Goal: Task Accomplishment & Management: Manage account settings

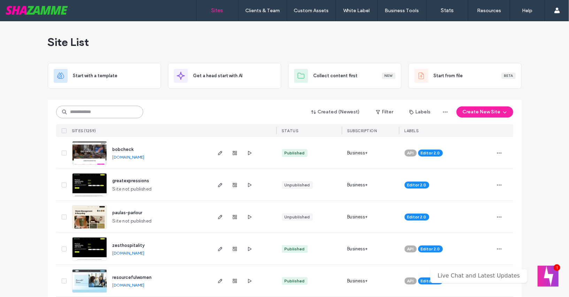
click at [93, 112] on input at bounding box center [99, 112] width 87 height 13
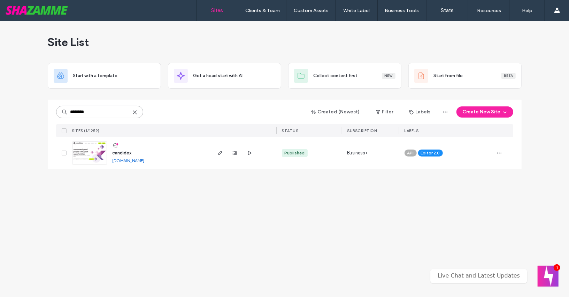
type input "********"
click at [121, 153] on span "candidex" at bounding box center [121, 152] width 19 height 5
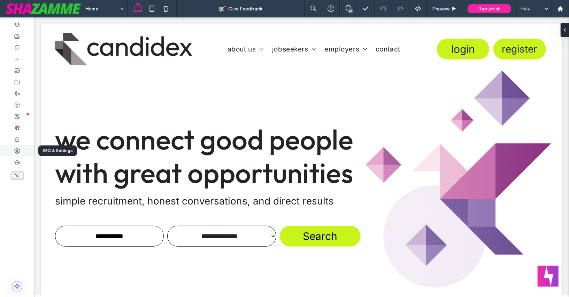
click at [16, 153] on icon at bounding box center [17, 151] width 6 height 6
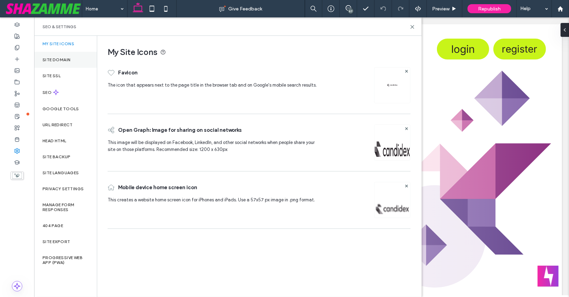
click at [65, 59] on label "Site Domain" at bounding box center [56, 59] width 28 height 5
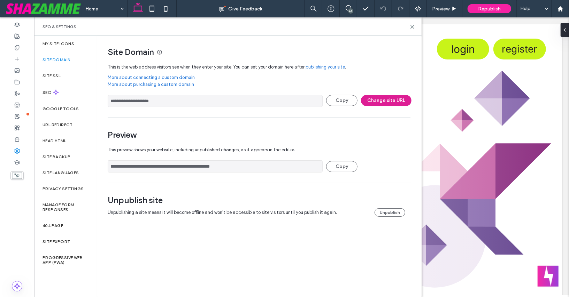
click at [386, 97] on button "Change site URL" at bounding box center [386, 100] width 50 height 11
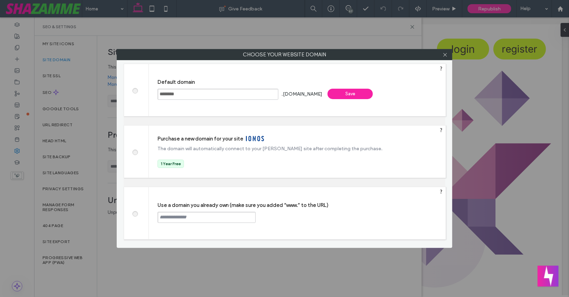
click at [214, 210] on div "Use a domain you already own (make sure you added “www.” to the URL) Continue" at bounding box center [297, 213] width 297 height 52
click at [212, 220] on input "text" at bounding box center [206, 217] width 98 height 11
paste input "**********"
type input "**********"
click at [277, 214] on div "Continue" at bounding box center [281, 217] width 45 height 10
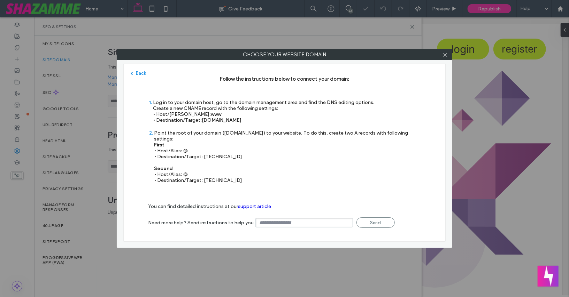
type input "**********"
click at [446, 55] on icon at bounding box center [444, 54] width 5 height 5
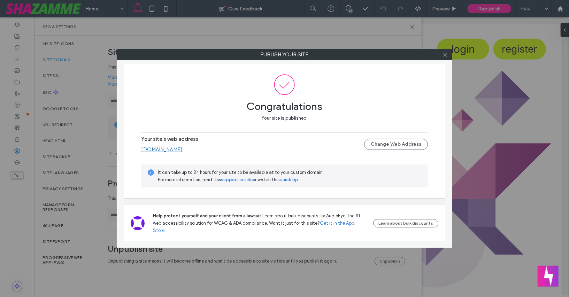
click at [444, 56] on use at bounding box center [444, 54] width 3 height 3
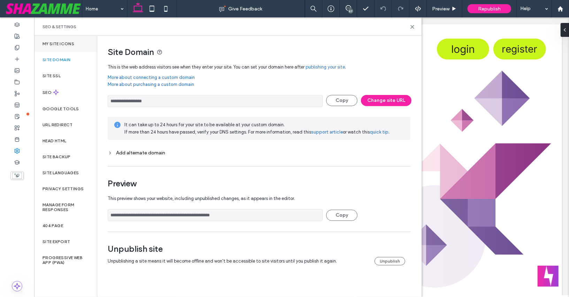
click at [62, 40] on div "My Site Icons" at bounding box center [65, 44] width 63 height 16
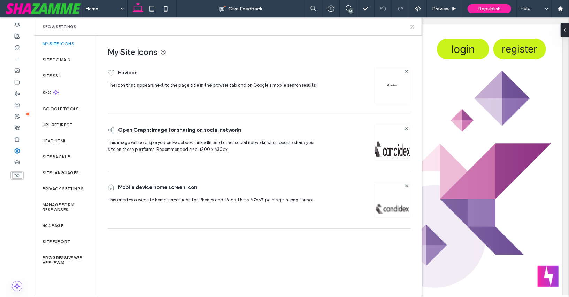
click at [413, 29] on icon at bounding box center [411, 26] width 5 height 5
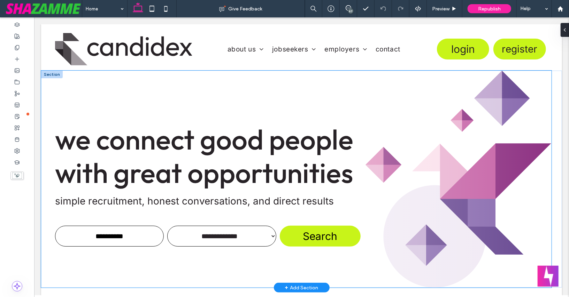
click at [59, 106] on div "**********" at bounding box center [296, 178] width 510 height 217
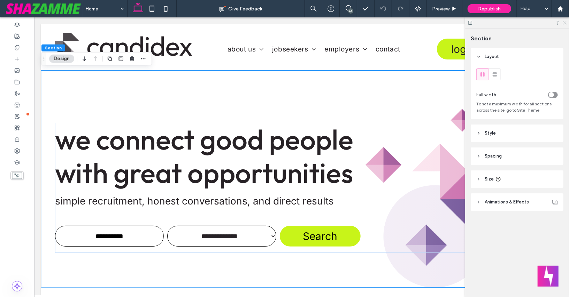
click at [563, 21] on use at bounding box center [564, 23] width 4 height 4
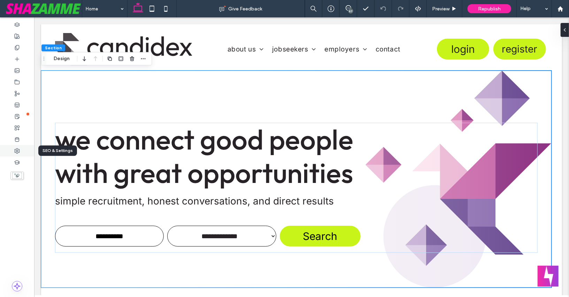
click at [17, 150] on use at bounding box center [17, 151] width 5 height 5
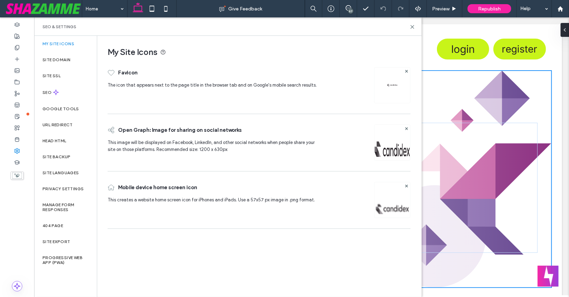
click at [396, 91] on div at bounding box center [392, 85] width 36 height 36
click at [394, 87] on img at bounding box center [391, 85] width 11 height 11
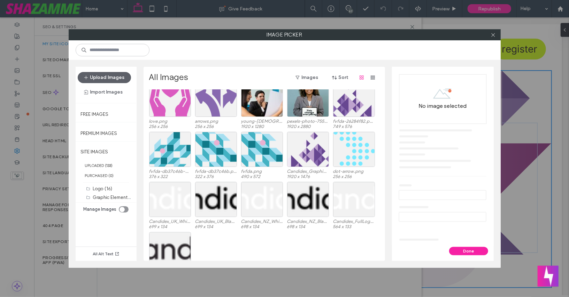
scroll to position [1052, 0]
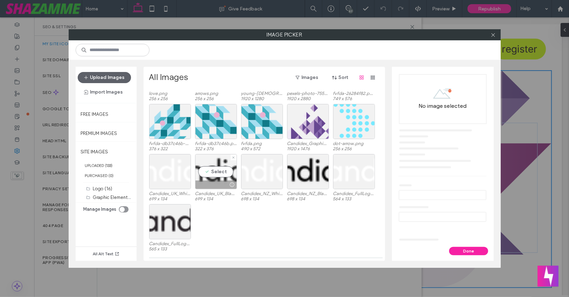
click at [213, 168] on div "Select" at bounding box center [216, 171] width 42 height 35
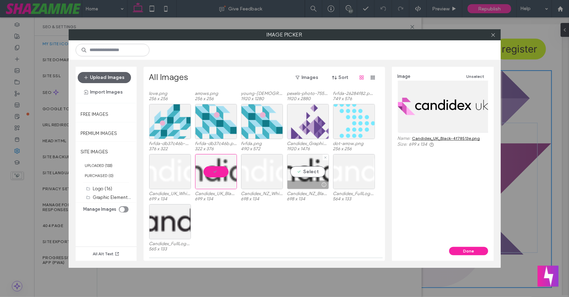
click at [320, 172] on div "Select" at bounding box center [308, 171] width 42 height 35
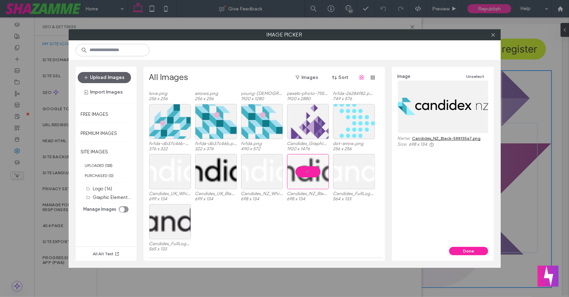
click at [446, 138] on link "Candidex_NZ_Black-588f35a7.png" at bounding box center [446, 138] width 69 height 5
click at [103, 190] on label "Logo (16)" at bounding box center [102, 188] width 19 height 5
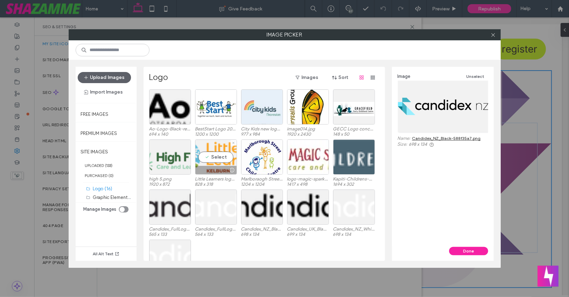
scroll to position [29, 0]
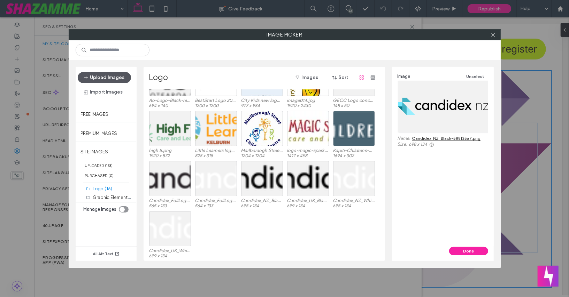
click at [119, 76] on button "Upload Images" at bounding box center [104, 77] width 53 height 11
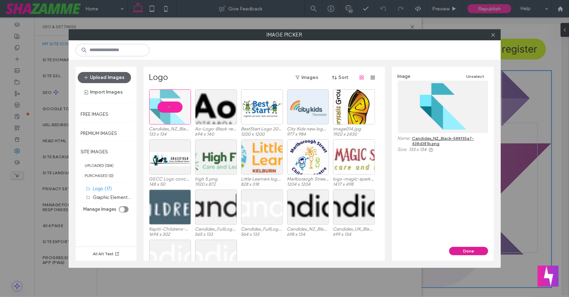
click at [464, 251] on button "Done" at bounding box center [468, 251] width 39 height 8
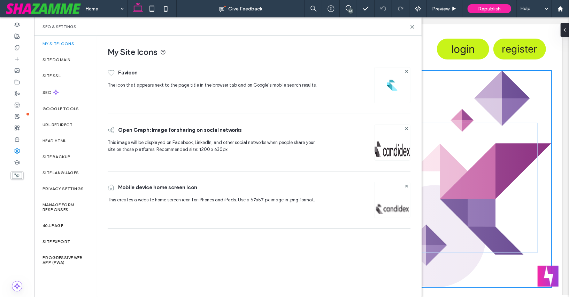
click at [400, 209] on img at bounding box center [392, 209] width 36 height 47
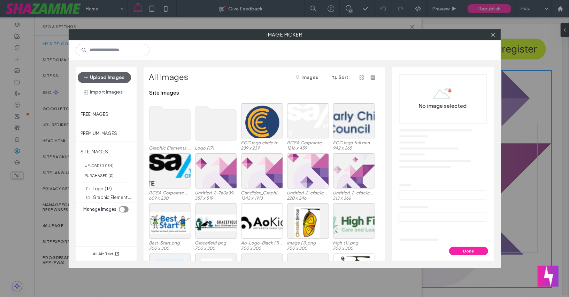
click at [216, 121] on use at bounding box center [215, 123] width 41 height 35
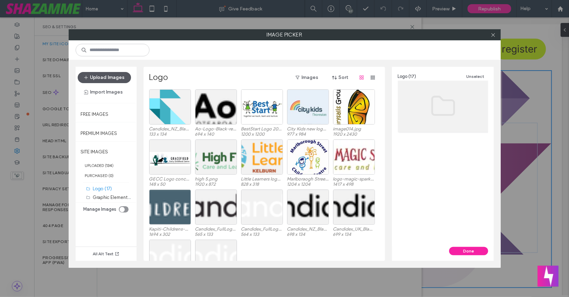
click at [111, 77] on button "Upload Images" at bounding box center [104, 77] width 53 height 11
click at [325, 243] on div "Candidex_NZ_White.png 698 x 134 Candidex_UK_White.png 699 x 134" at bounding box center [266, 265] width 234 height 50
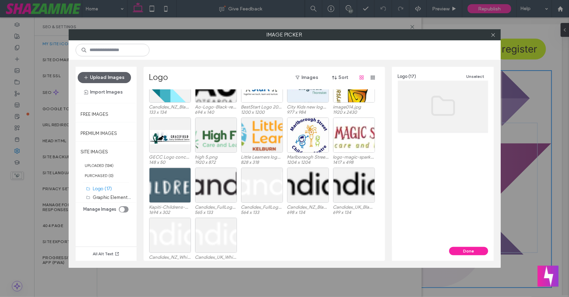
scroll to position [0, 0]
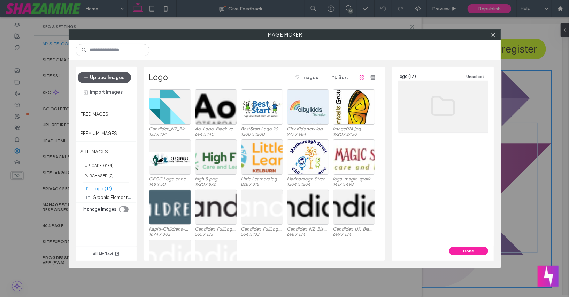
click at [101, 75] on button "Upload Images" at bounding box center [104, 77] width 53 height 11
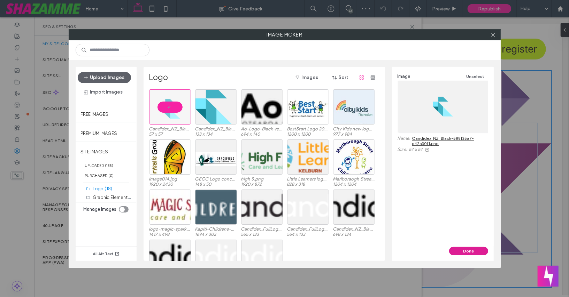
click at [465, 252] on button "Done" at bounding box center [468, 251] width 39 height 8
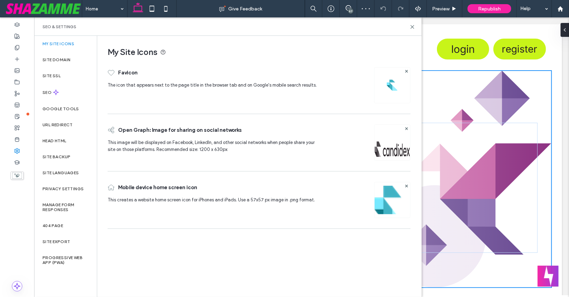
click at [382, 151] on img at bounding box center [392, 151] width 36 height 47
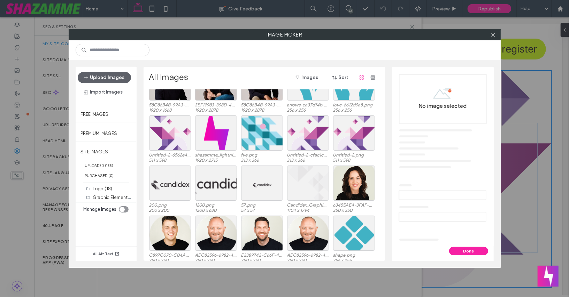
scroll to position [844, 0]
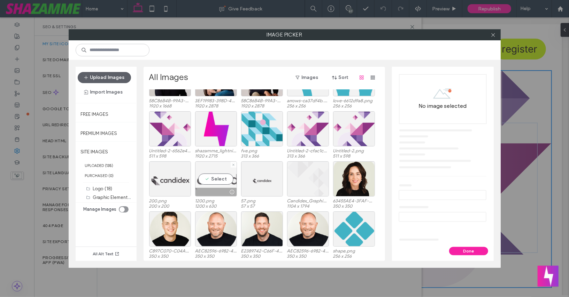
click at [218, 177] on div "Select" at bounding box center [216, 179] width 42 height 35
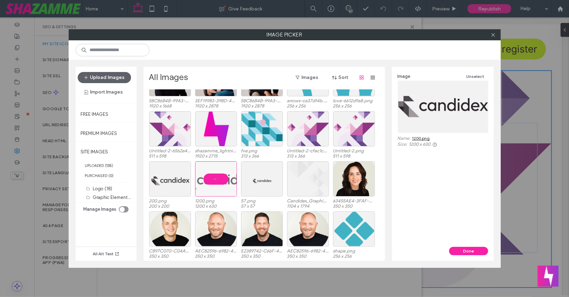
click at [427, 138] on link "1200.png" at bounding box center [421, 138] width 18 height 5
click at [102, 186] on label "Logo (18)" at bounding box center [102, 188] width 19 height 5
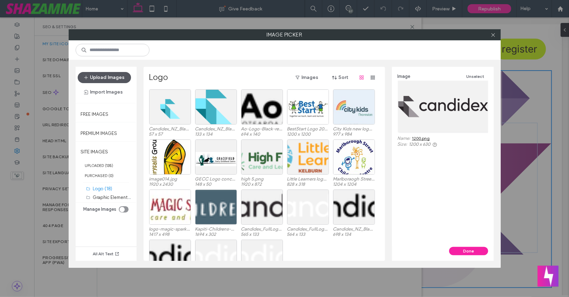
click at [109, 78] on button "Upload Images" at bounding box center [104, 77] width 53 height 11
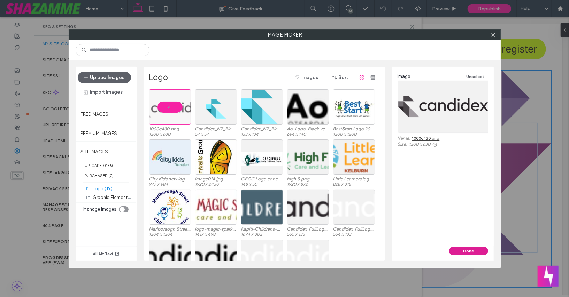
click at [456, 249] on button "Done" at bounding box center [468, 251] width 39 height 8
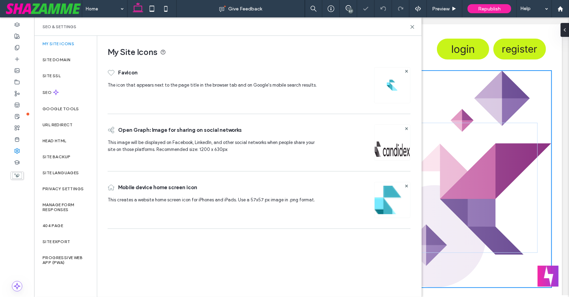
click at [381, 143] on img at bounding box center [392, 151] width 36 height 47
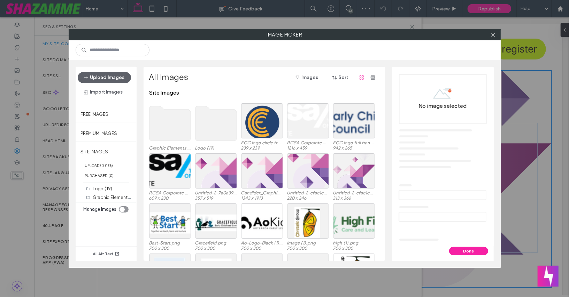
click at [219, 129] on use at bounding box center [215, 123] width 41 height 35
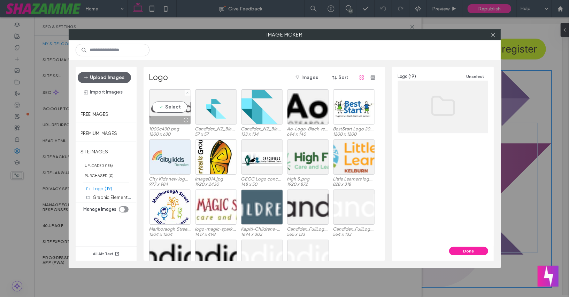
click at [171, 105] on div "Select" at bounding box center [170, 106] width 42 height 35
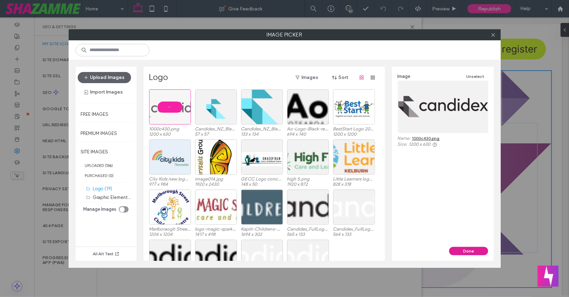
click at [465, 251] on button "Done" at bounding box center [468, 251] width 39 height 8
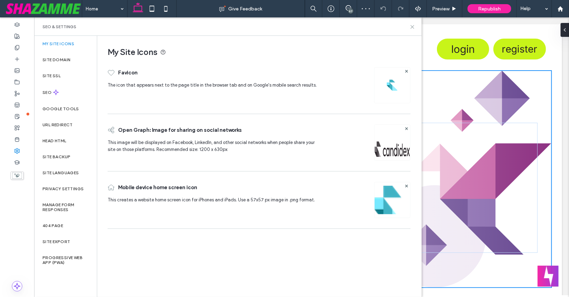
click at [412, 27] on use at bounding box center [411, 26] width 3 height 3
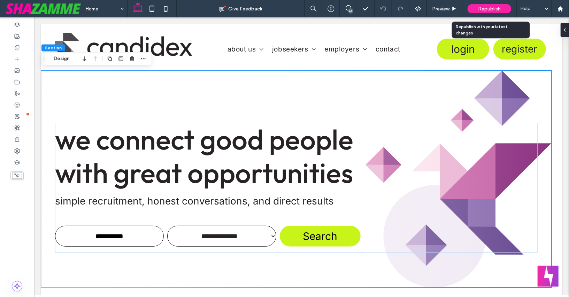
click at [478, 5] on div "Republish" at bounding box center [489, 8] width 44 height 9
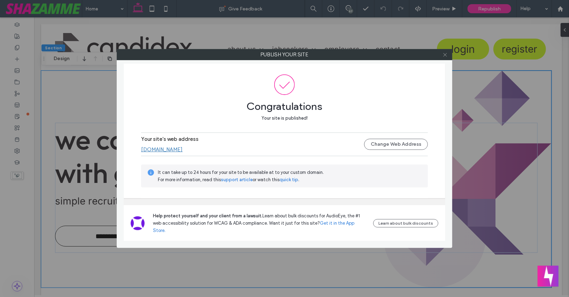
click at [444, 55] on icon at bounding box center [444, 54] width 5 height 5
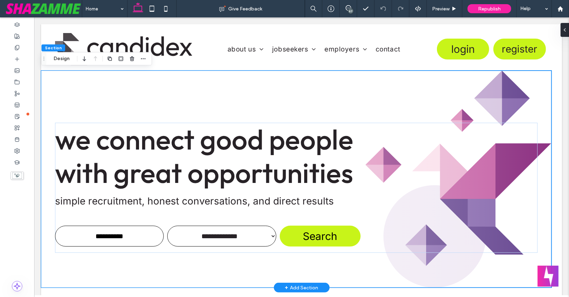
click at [425, 74] on div "**********" at bounding box center [296, 178] width 510 height 217
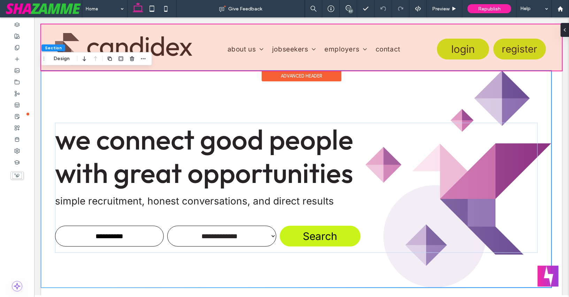
click at [558, 65] on div at bounding box center [301, 47] width 520 height 46
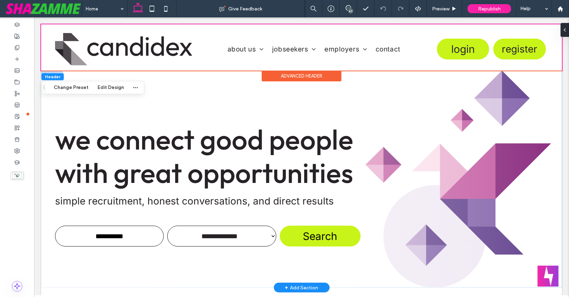
click at [557, 78] on div "**********" at bounding box center [301, 178] width 520 height 217
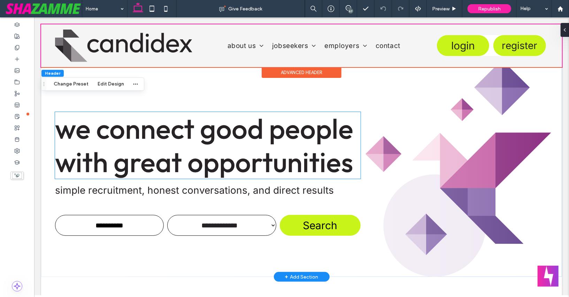
scroll to position [0, 0]
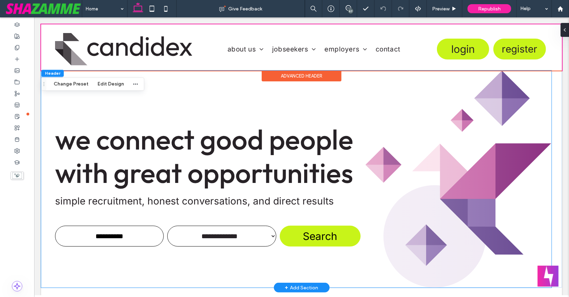
click at [228, 89] on div "**********" at bounding box center [296, 178] width 510 height 217
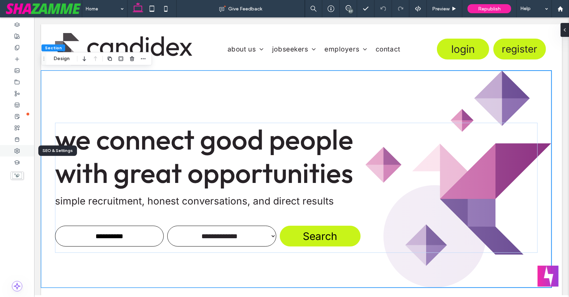
click at [18, 154] on div at bounding box center [17, 150] width 34 height 11
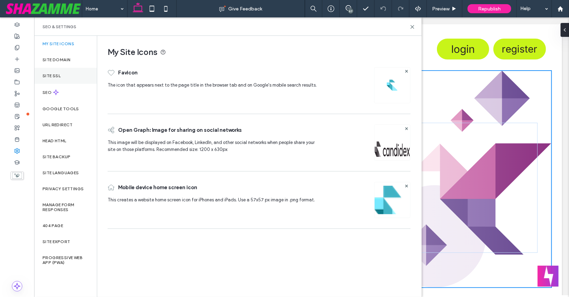
click at [53, 74] on label "Site SSL" at bounding box center [51, 75] width 18 height 5
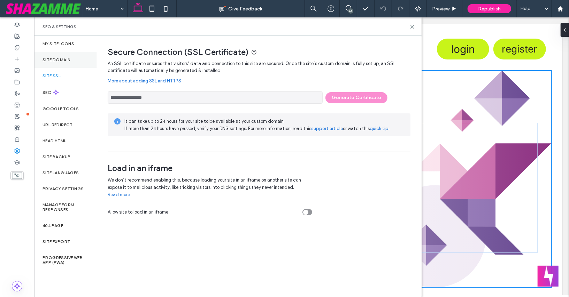
click at [63, 56] on div "Site Domain" at bounding box center [65, 60] width 63 height 16
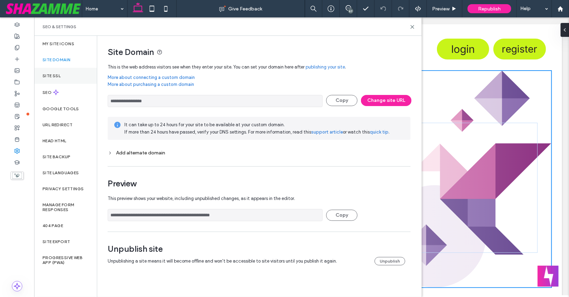
click at [59, 73] on label "Site SSL" at bounding box center [51, 75] width 18 height 5
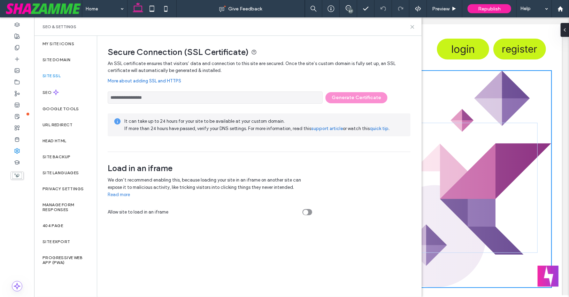
click at [411, 27] on use at bounding box center [411, 26] width 3 height 3
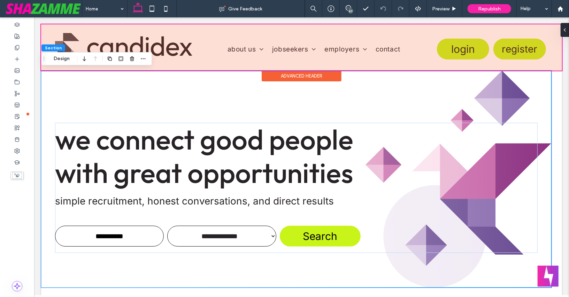
click at [493, 47] on div at bounding box center [301, 47] width 520 height 46
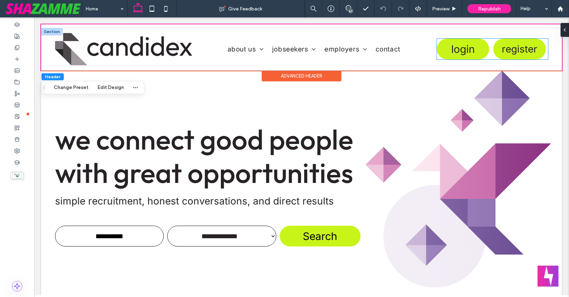
click at [488, 55] on div "login" at bounding box center [462, 48] width 53 height 21
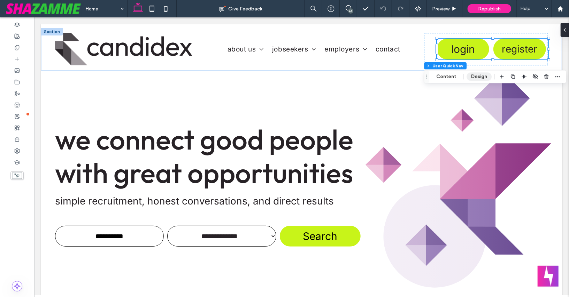
click at [476, 78] on button "Design" at bounding box center [478, 76] width 25 height 8
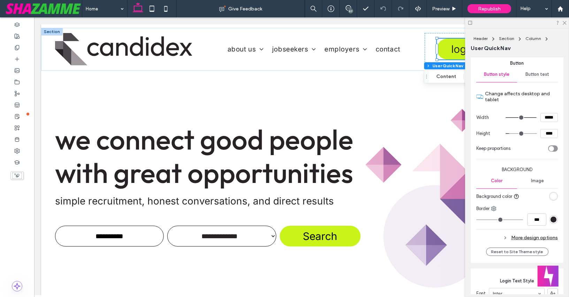
scroll to position [120, 0]
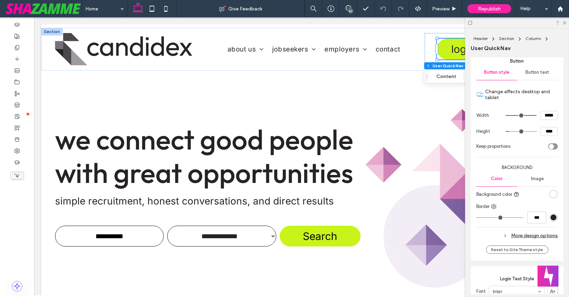
click at [553, 193] on div "rgb(255, 255, 255)" at bounding box center [553, 194] width 6 height 6
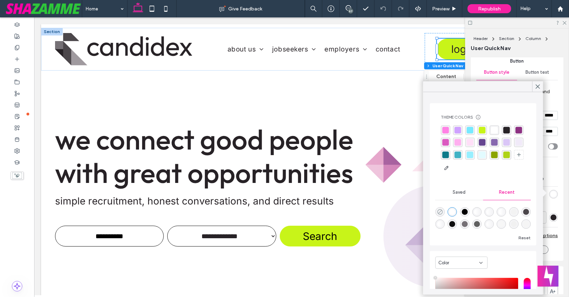
click at [439, 210] on icon "rgba(0, 0, 0, 0)" at bounding box center [440, 212] width 6 height 6
type input "*******"
type input "*"
type input "**"
click at [537, 85] on icon at bounding box center [537, 87] width 6 height 6
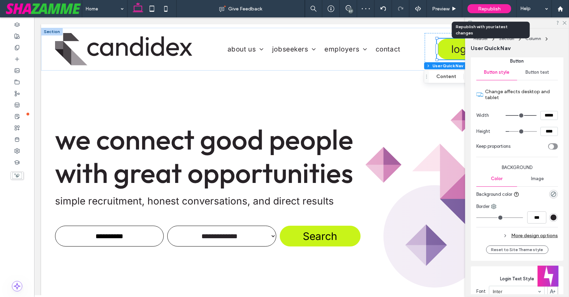
click at [493, 9] on span "Republish" at bounding box center [489, 9] width 23 height 6
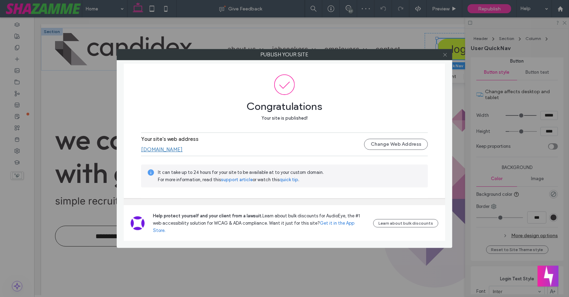
click at [445, 54] on icon at bounding box center [444, 54] width 5 height 5
